Goal: Participate in discussion: Engage in conversation with other users on a specific topic

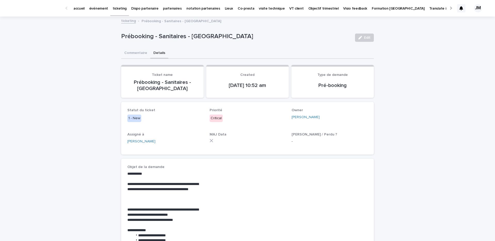
click at [433, 62] on div "**********" at bounding box center [247, 242] width 495 height 450
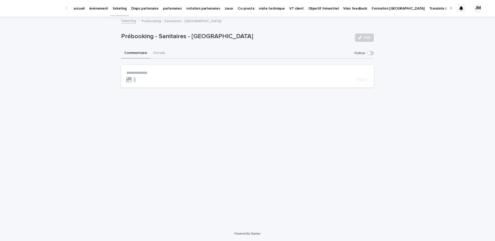
click at [139, 53] on button "Commentaire" at bounding box center [135, 53] width 29 height 11
click at [118, 6] on p "ticketing" at bounding box center [120, 5] width 14 height 11
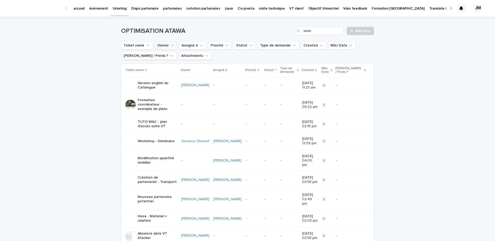
click at [170, 46] on icon "Owner" at bounding box center [172, 45] width 5 height 5
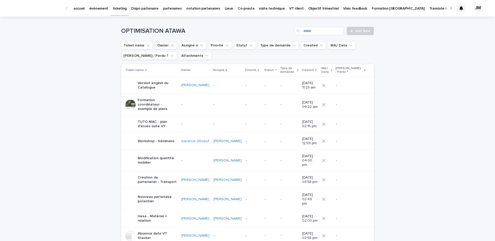
click at [164, 44] on button "Owner" at bounding box center [166, 45] width 22 height 8
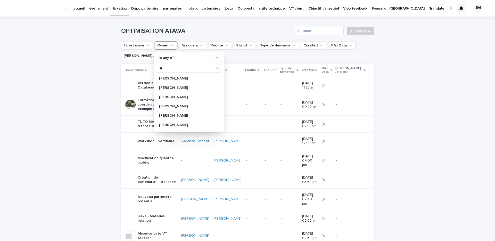
type input "*"
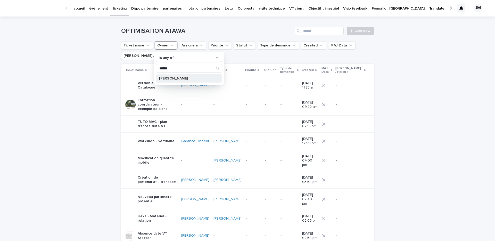
type input "******"
click at [178, 80] on p "[PERSON_NAME]" at bounding box center [186, 79] width 55 height 4
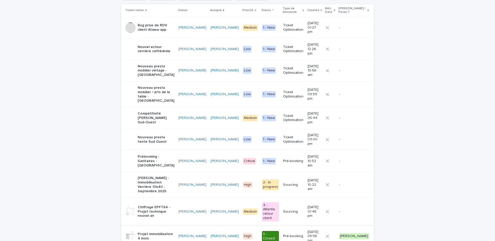
scroll to position [60, 0]
click at [149, 176] on p "Gérard Bertrand - Immobilisation Verrière 10x40 - Septembre 2025" at bounding box center [156, 184] width 37 height 17
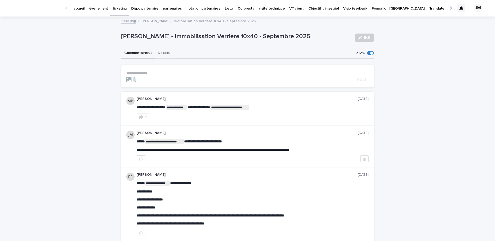
click at [167, 52] on button "Details" at bounding box center [164, 53] width 18 height 11
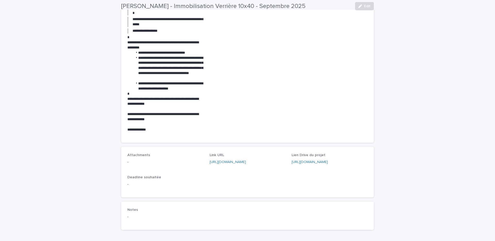
scroll to position [266, 0]
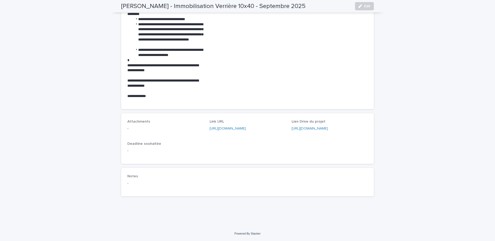
click at [331, 130] on div "https://drive.google.com/drive/u/0/folders/1O9NWIcR6Z-RGHEiy5e1zNnLGCVBqxAEu" at bounding box center [329, 128] width 76 height 5
click at [328, 127] on link "https://drive.google.com/drive/u/0/folders/1O9NWIcR6Z-RGHEiy5e1zNnLGCVBqxAEu" at bounding box center [309, 129] width 36 height 4
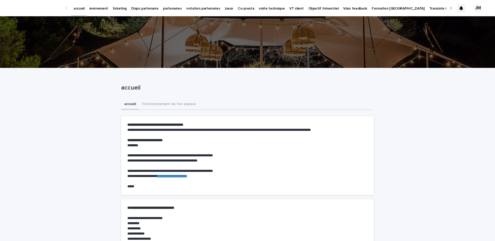
click at [117, 10] on p "ticketing" at bounding box center [120, 5] width 14 height 11
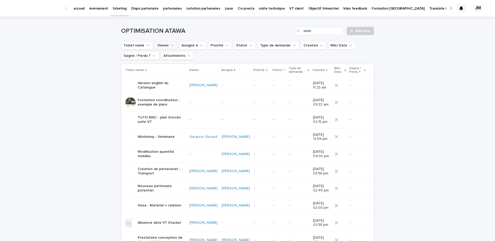
click at [167, 43] on button "Owner" at bounding box center [166, 45] width 22 height 8
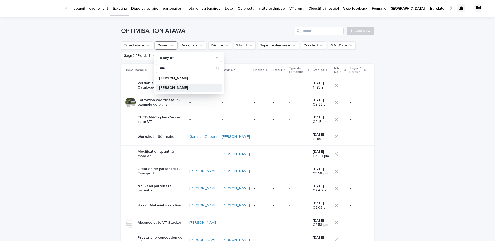
type input "****"
click at [163, 89] on p "[PERSON_NAME]" at bounding box center [186, 88] width 55 height 4
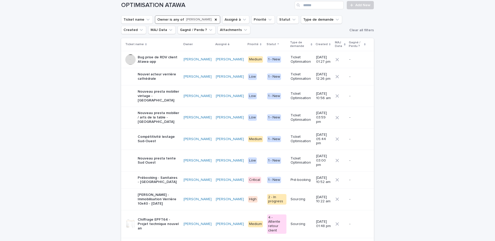
scroll to position [26, 0]
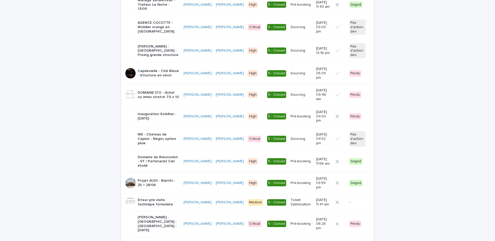
scroll to position [396, 0]
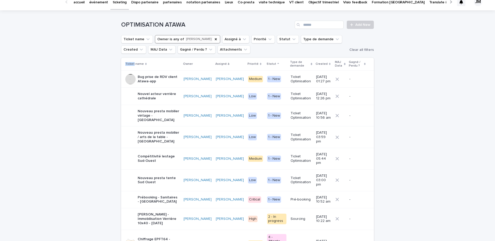
scroll to position [0, 0]
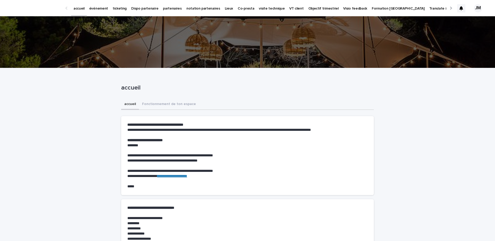
click at [115, 10] on p "ticketing" at bounding box center [120, 5] width 14 height 11
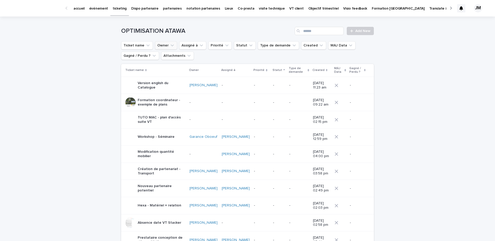
click at [167, 46] on button "Owner" at bounding box center [166, 45] width 22 height 8
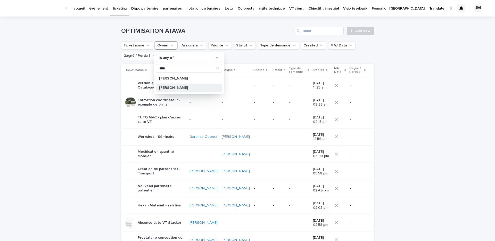
type input "****"
click at [170, 88] on p "[PERSON_NAME]" at bounding box center [186, 88] width 55 height 4
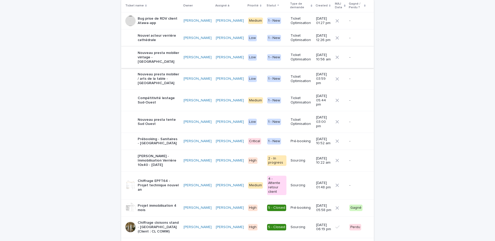
scroll to position [65, 0]
click at [158, 153] on p "Gérard Bertrand - Immobilisation Verrière 10x40 - Septembre 2025" at bounding box center [159, 159] width 42 height 13
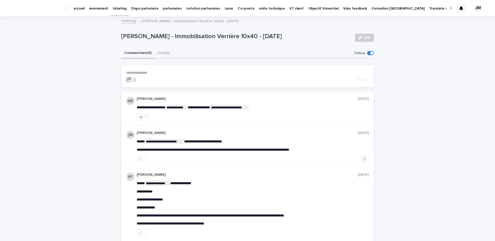
click at [169, 73] on p "**********" at bounding box center [247, 73] width 242 height 4
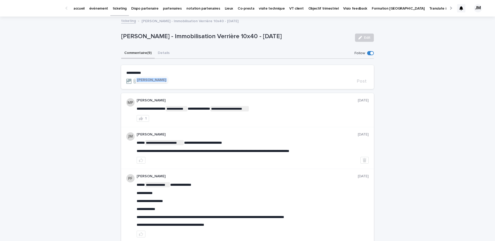
click at [153, 80] on span "Theo Maillet" at bounding box center [151, 80] width 29 height 4
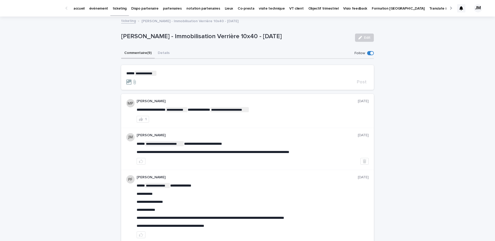
click at [217, 74] on p "**********" at bounding box center [247, 73] width 242 height 5
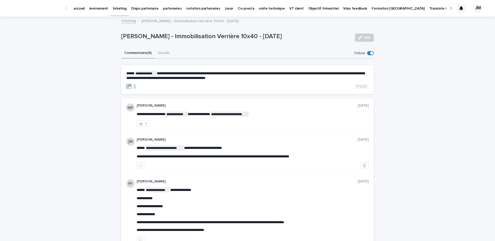
click at [362, 86] on span "Post" at bounding box center [362, 86] width 10 height 5
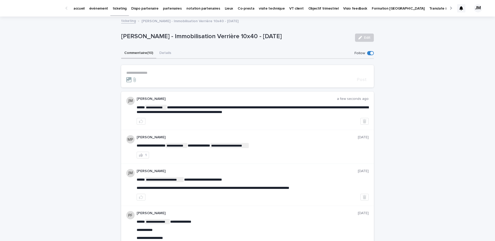
click at [458, 11] on div at bounding box center [461, 8] width 8 height 8
